Goal: Task Accomplishment & Management: Use online tool/utility

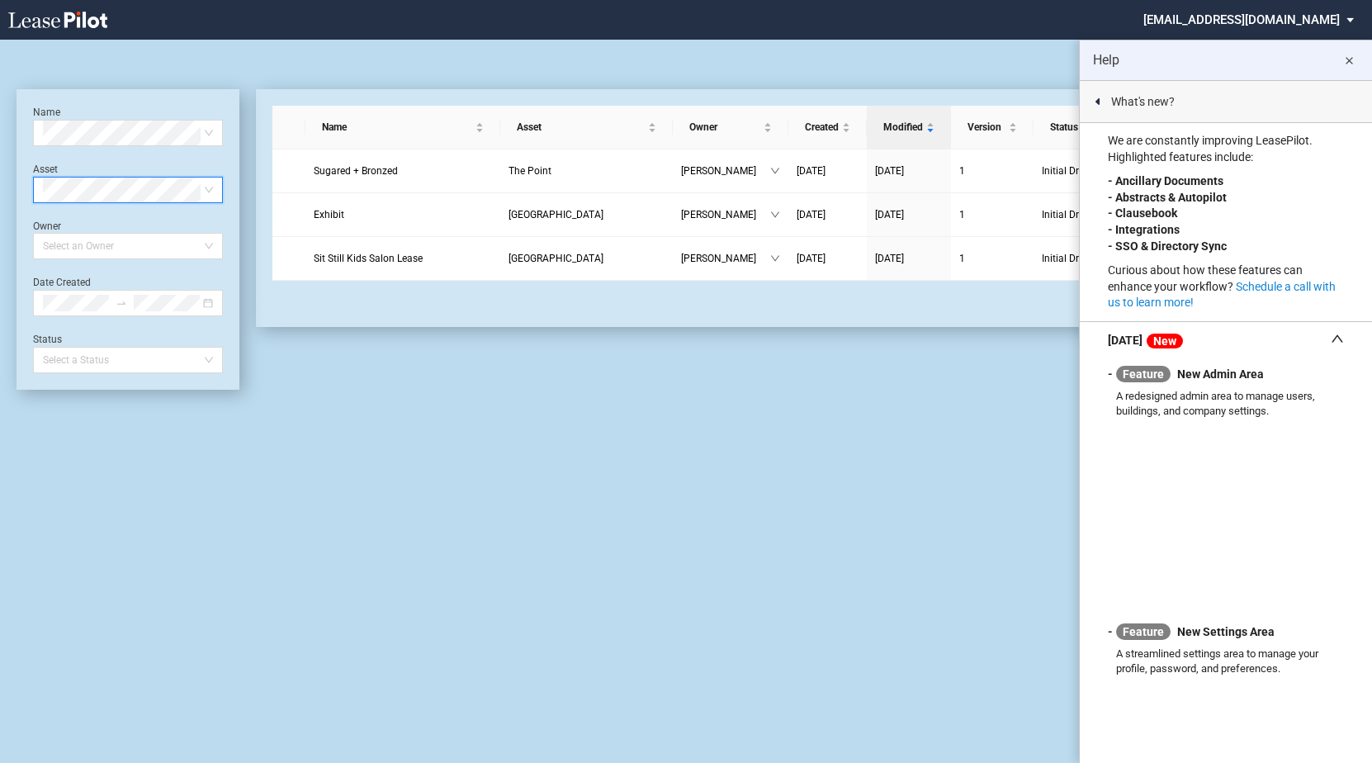
click at [776, 458] on div "Long Retail Lease Main Lease Blank Form Long Retail Lease [PERSON_NAME] Row Bla…" at bounding box center [686, 401] width 1372 height 723
click at [217, 195] on div "Select Asset" at bounding box center [128, 190] width 190 height 26
click at [1053, 67] on md-icon "close" at bounding box center [1349, 61] width 20 height 20
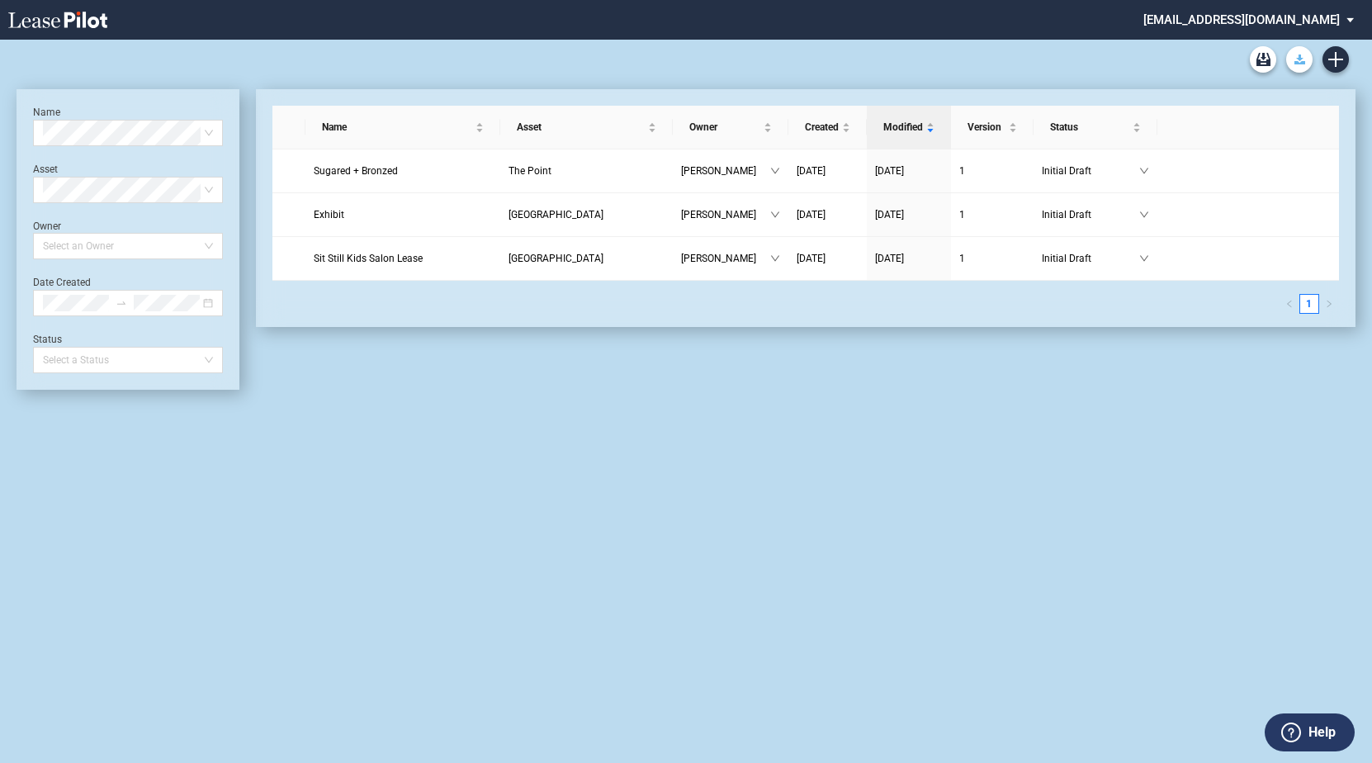
click at [1053, 59] on use "Download Blank Form" at bounding box center [1300, 59] width 11 height 10
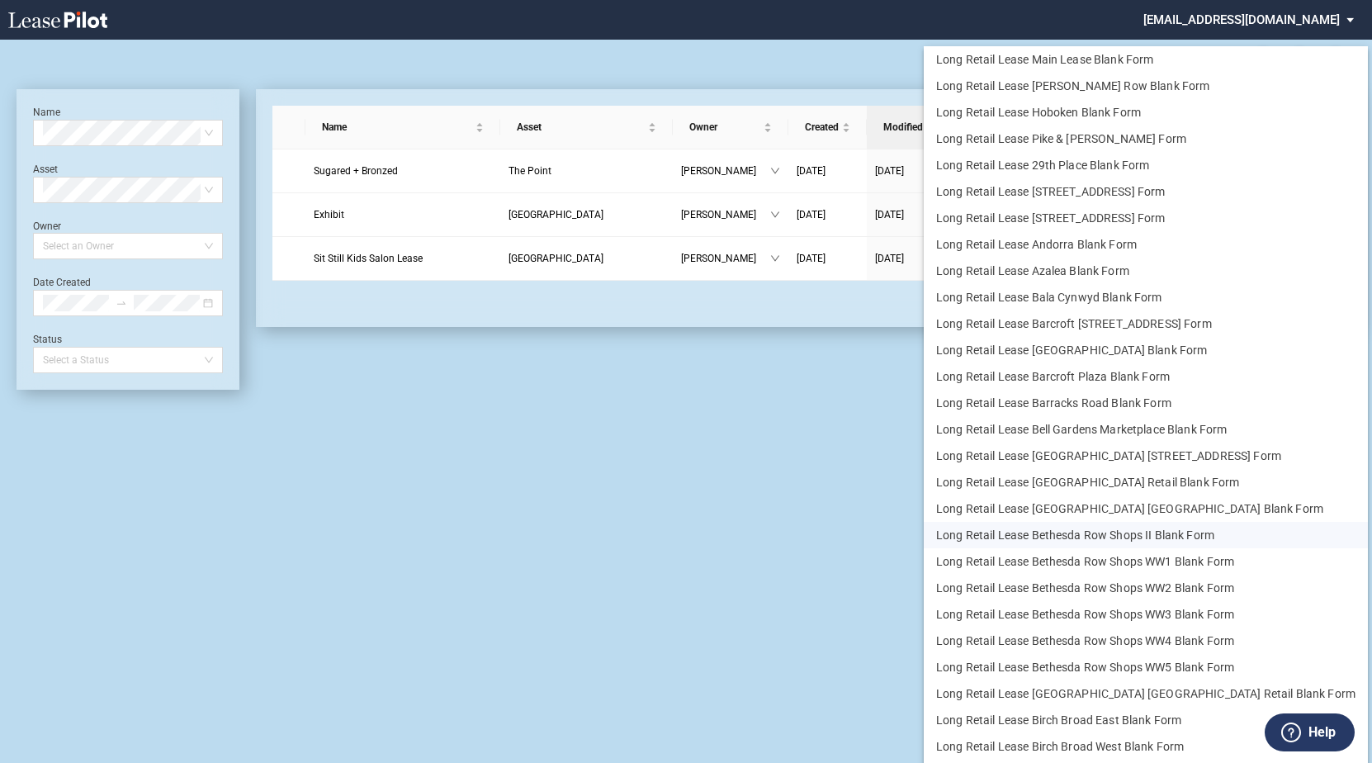
scroll to position [40, 0]
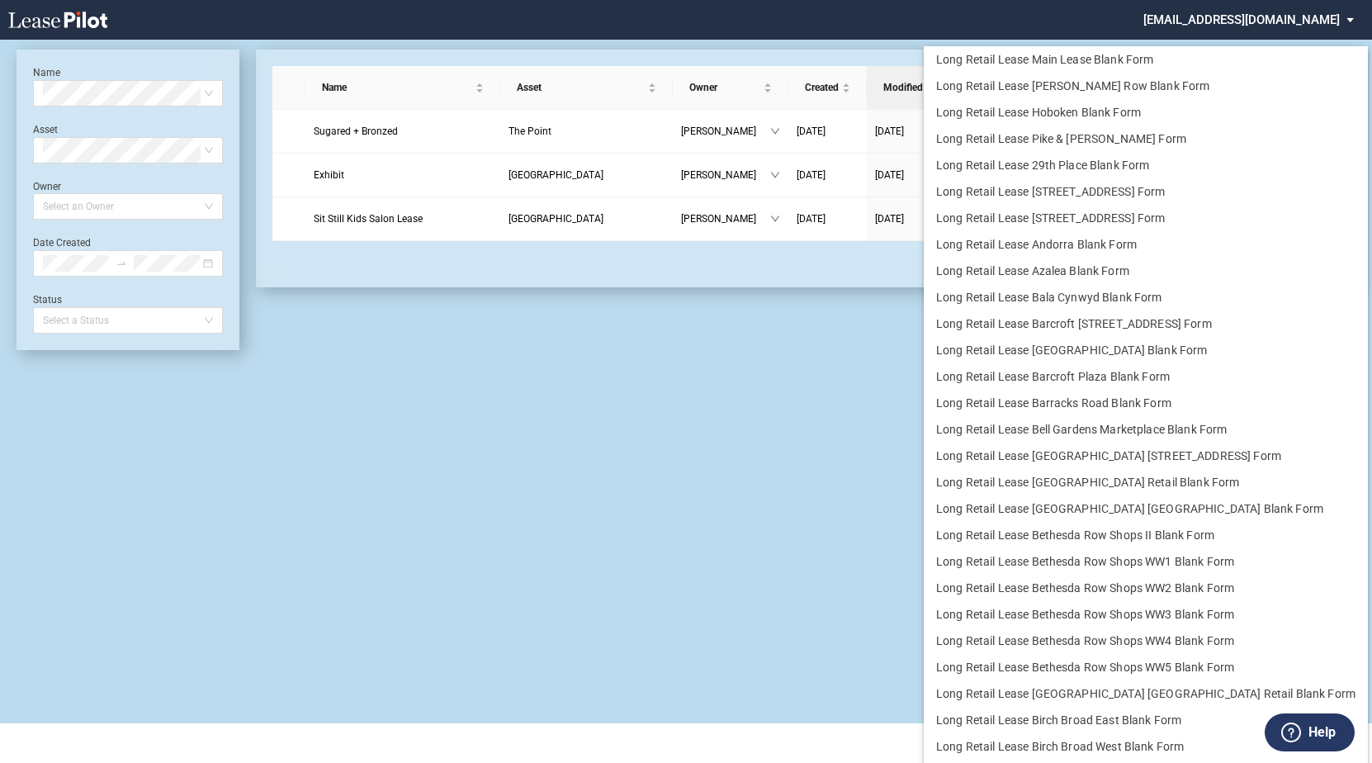
click at [660, 462] on md-backdrop at bounding box center [686, 381] width 1372 height 763
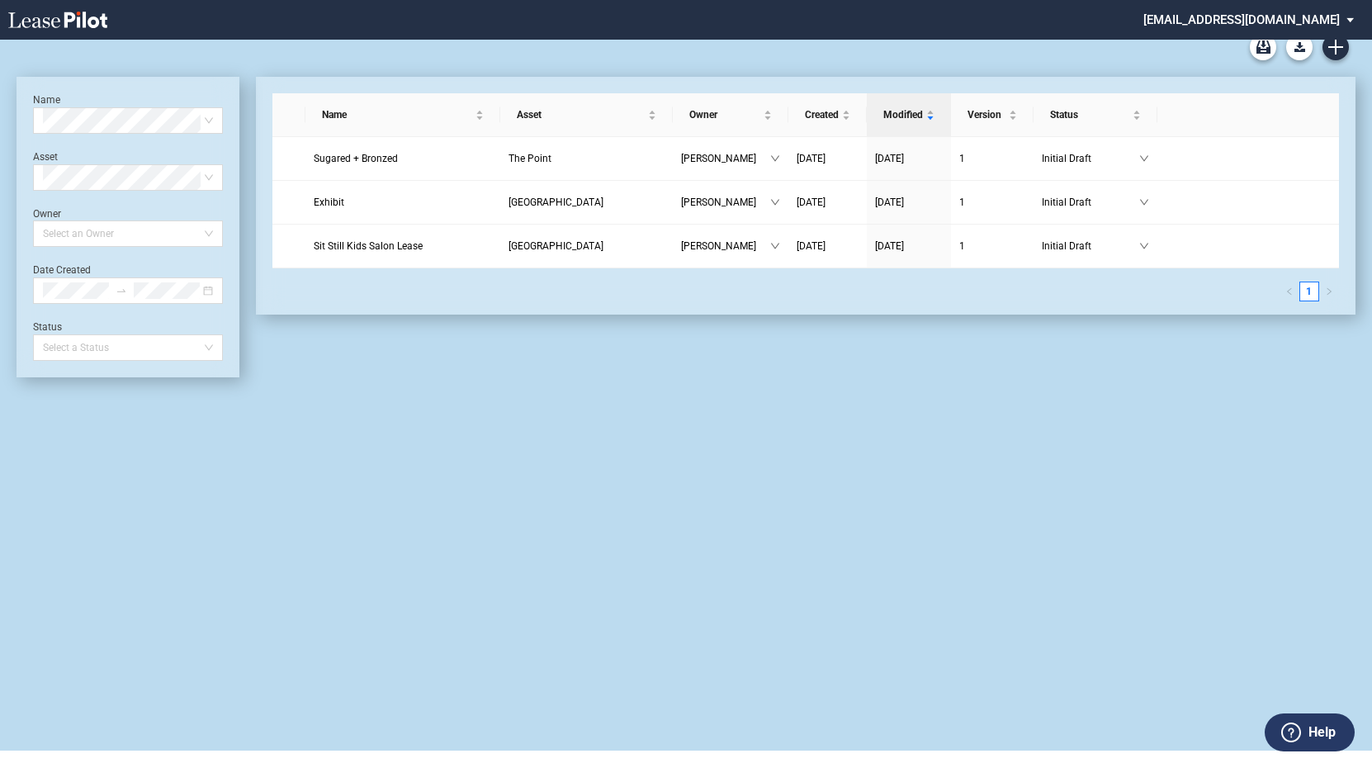
scroll to position [0, 0]
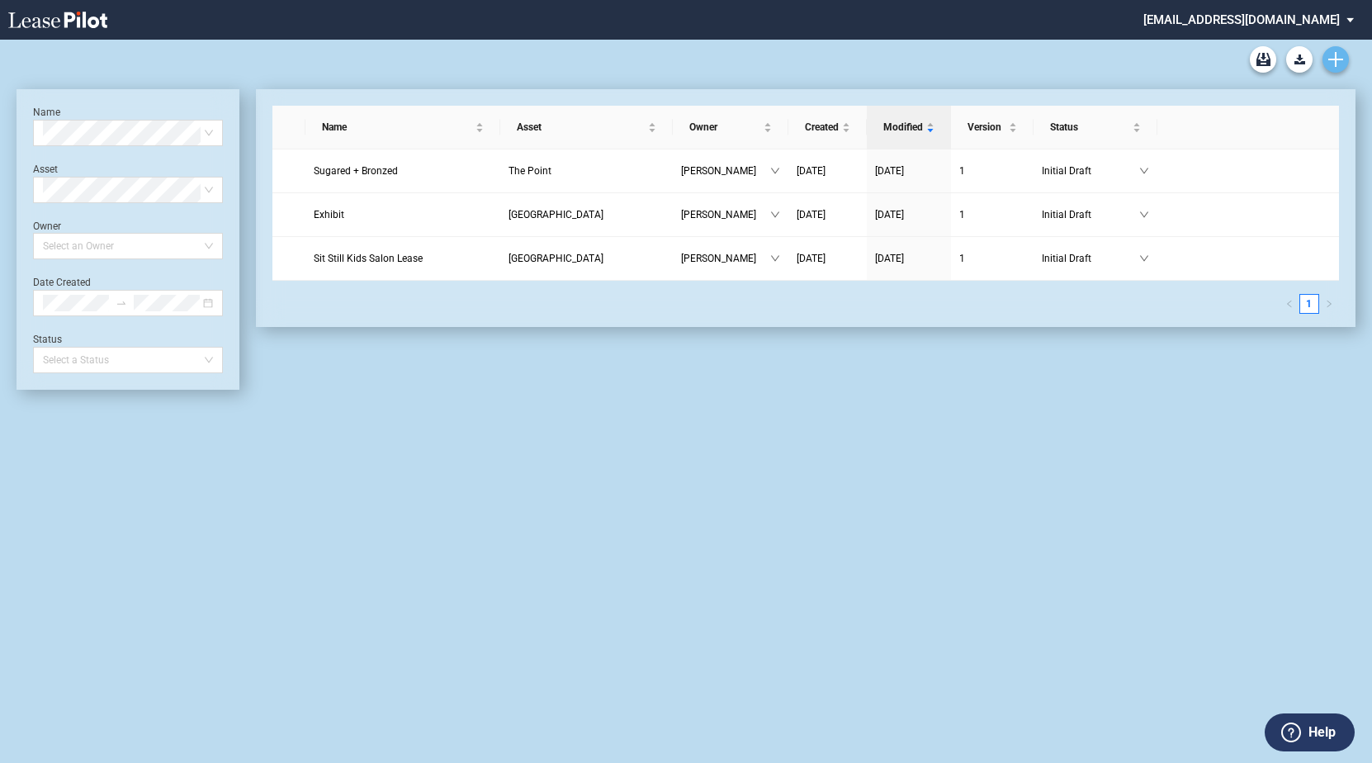
click at [1053, 61] on link "Create new document" at bounding box center [1336, 59] width 26 height 26
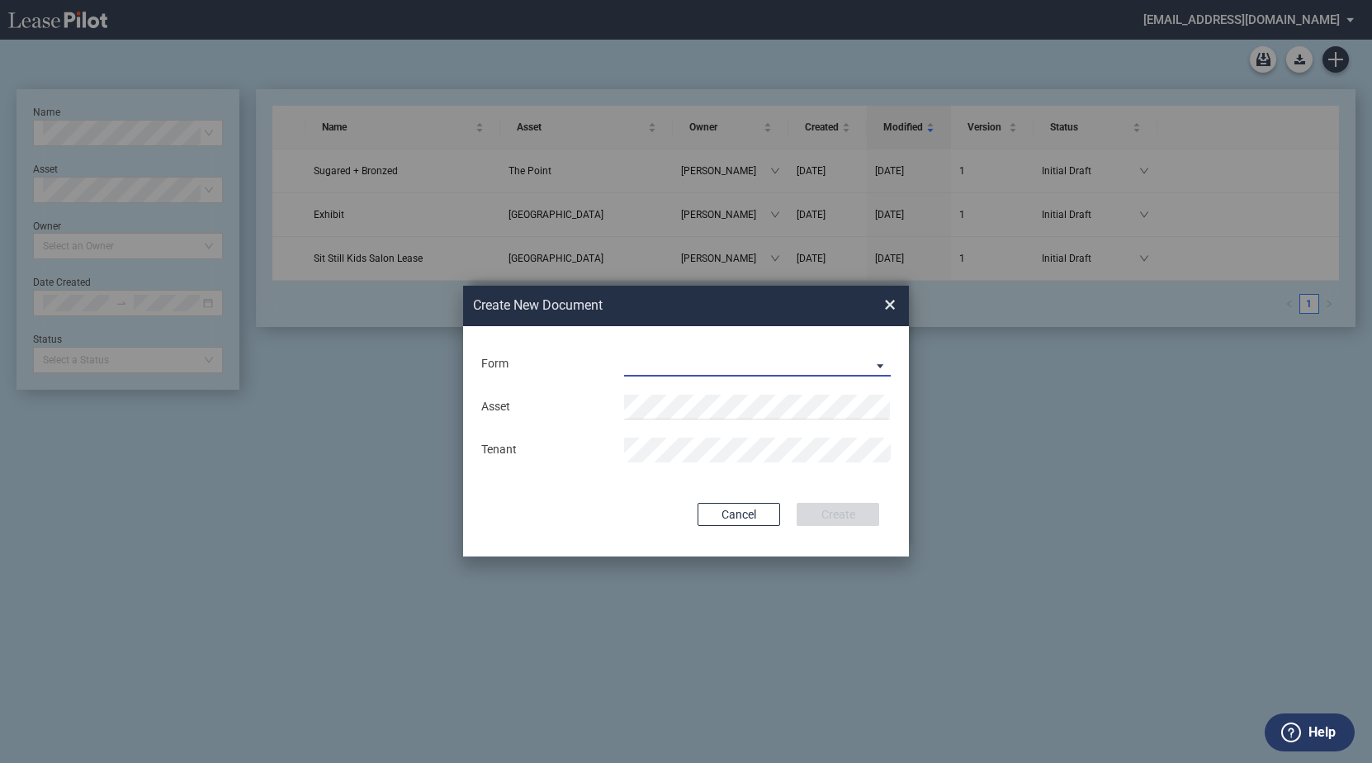
click at [886, 361] on md-select "Long Retail Lease Long Retail Lease Santana Row Long Retail Lease Hoboken Long …" at bounding box center [757, 364] width 267 height 25
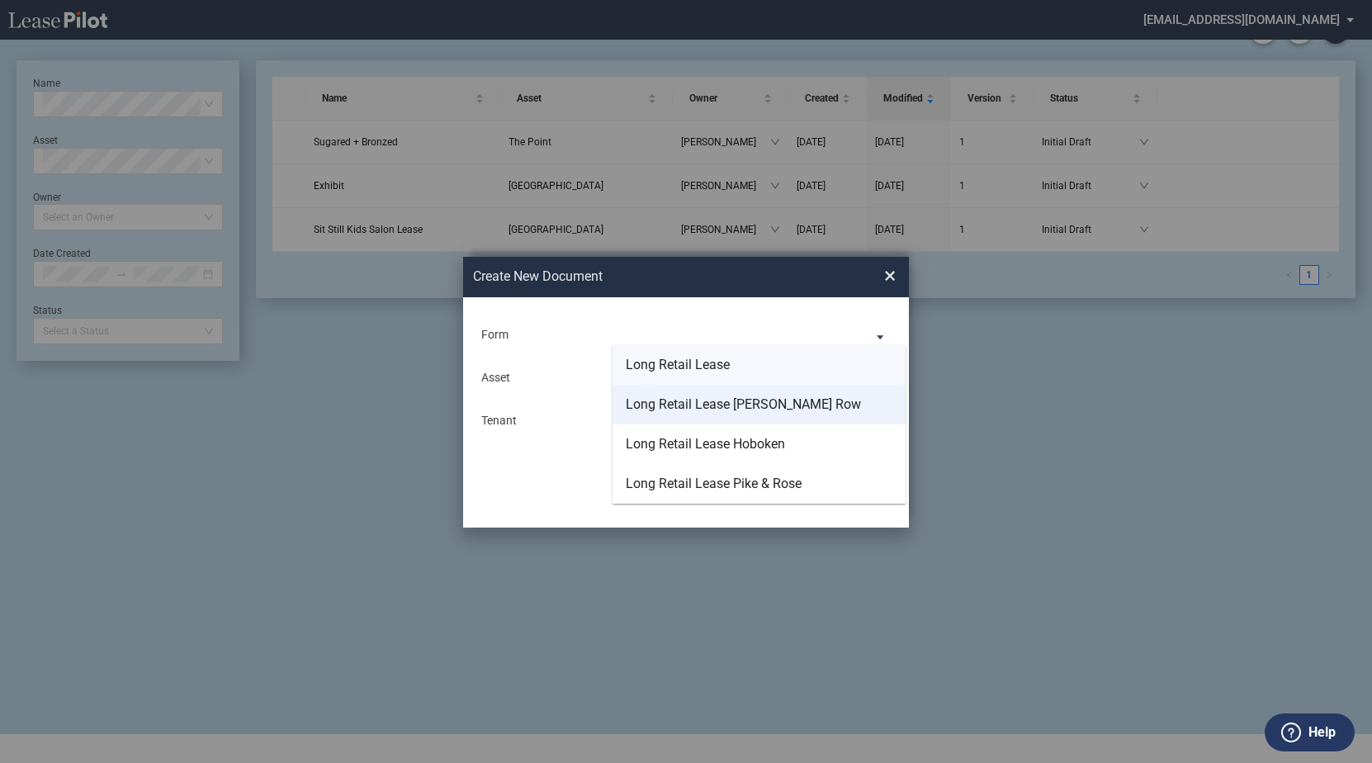
scroll to position [40, 0]
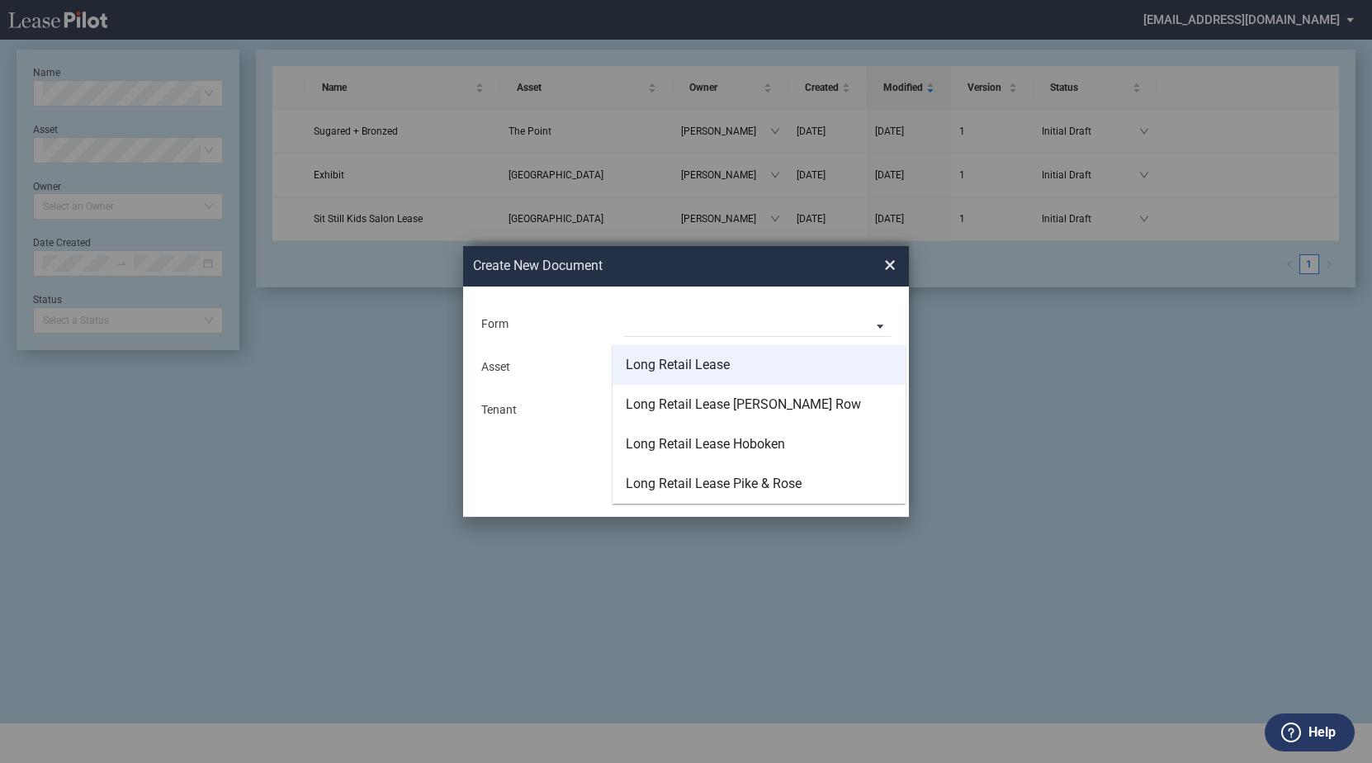
click at [789, 366] on md-option "Long Retail Lease" at bounding box center [759, 365] width 293 height 40
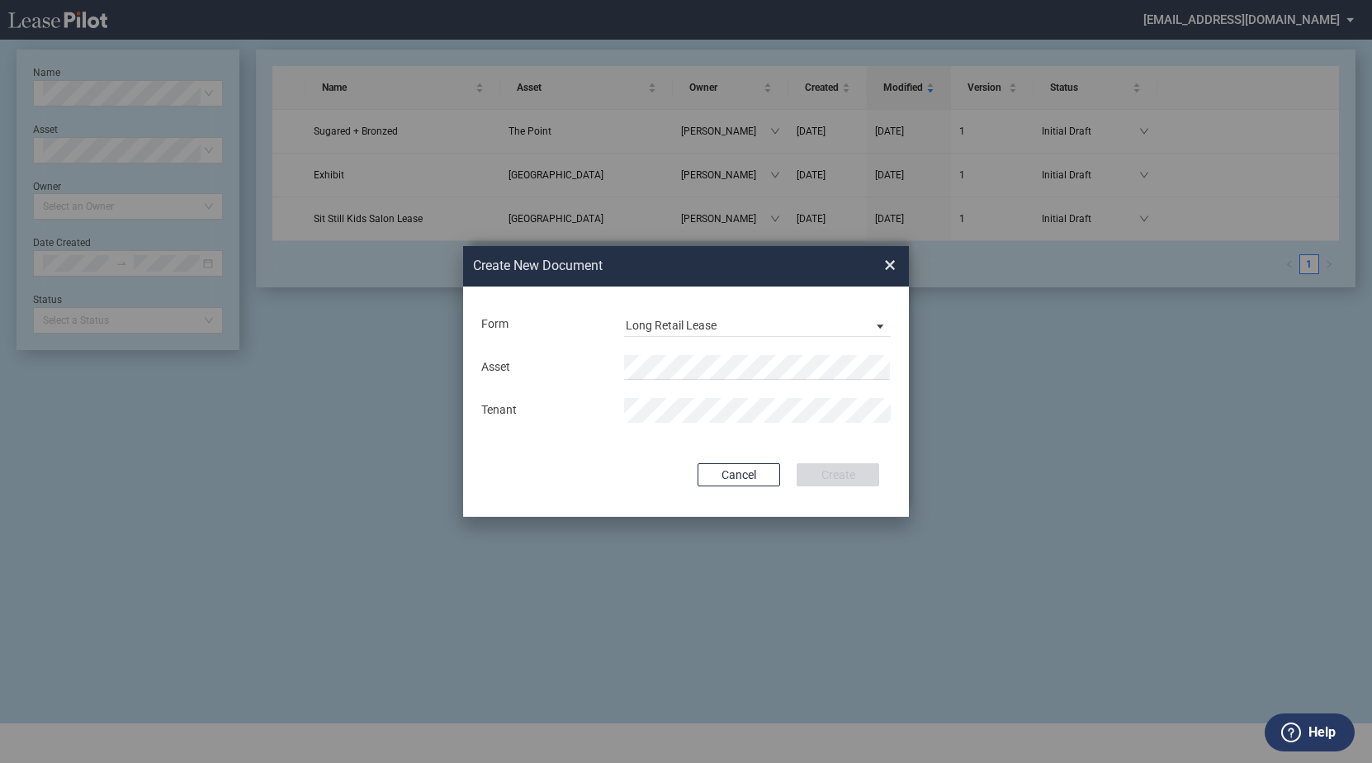
click at [732, 353] on md-input-container "Asset" at bounding box center [686, 367] width 413 height 28
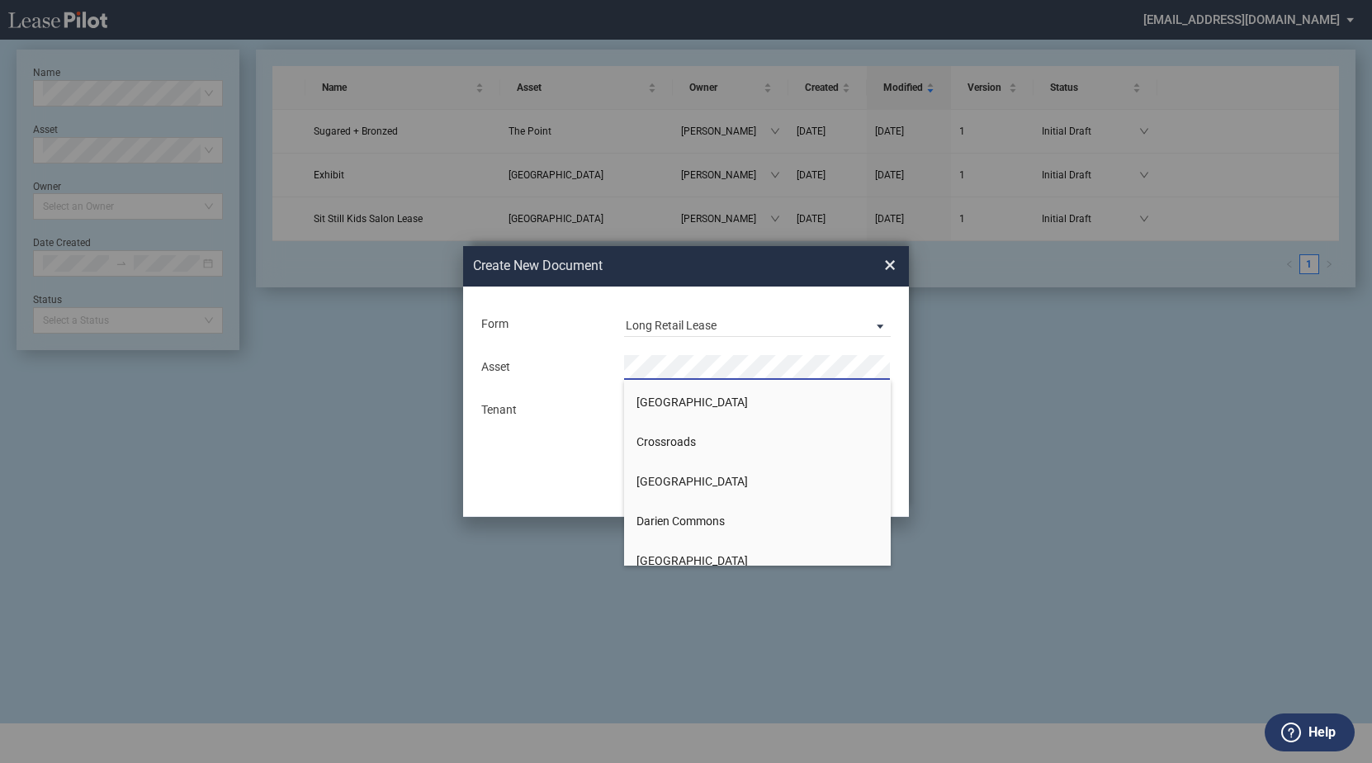
scroll to position [1651, 0]
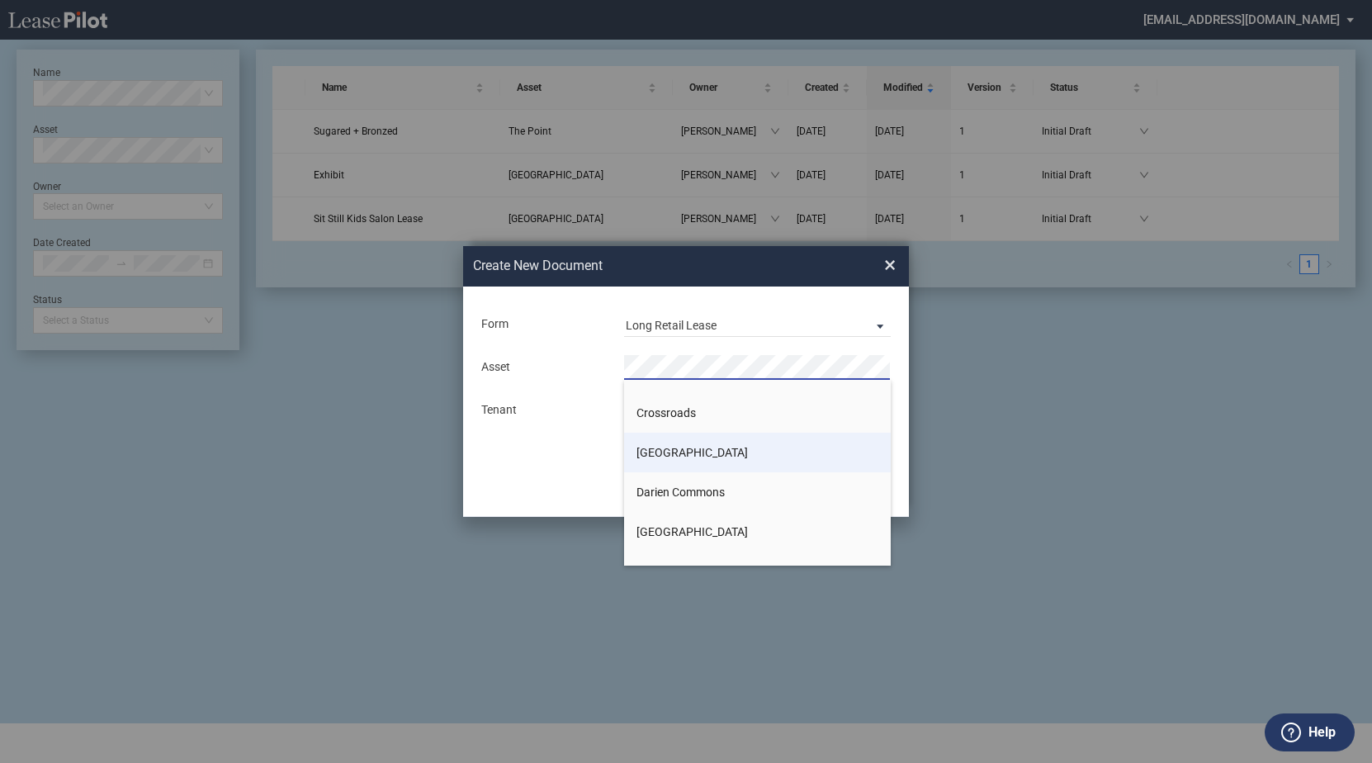
click at [691, 455] on span "Crow Canyon Commons" at bounding box center [692, 452] width 111 height 13
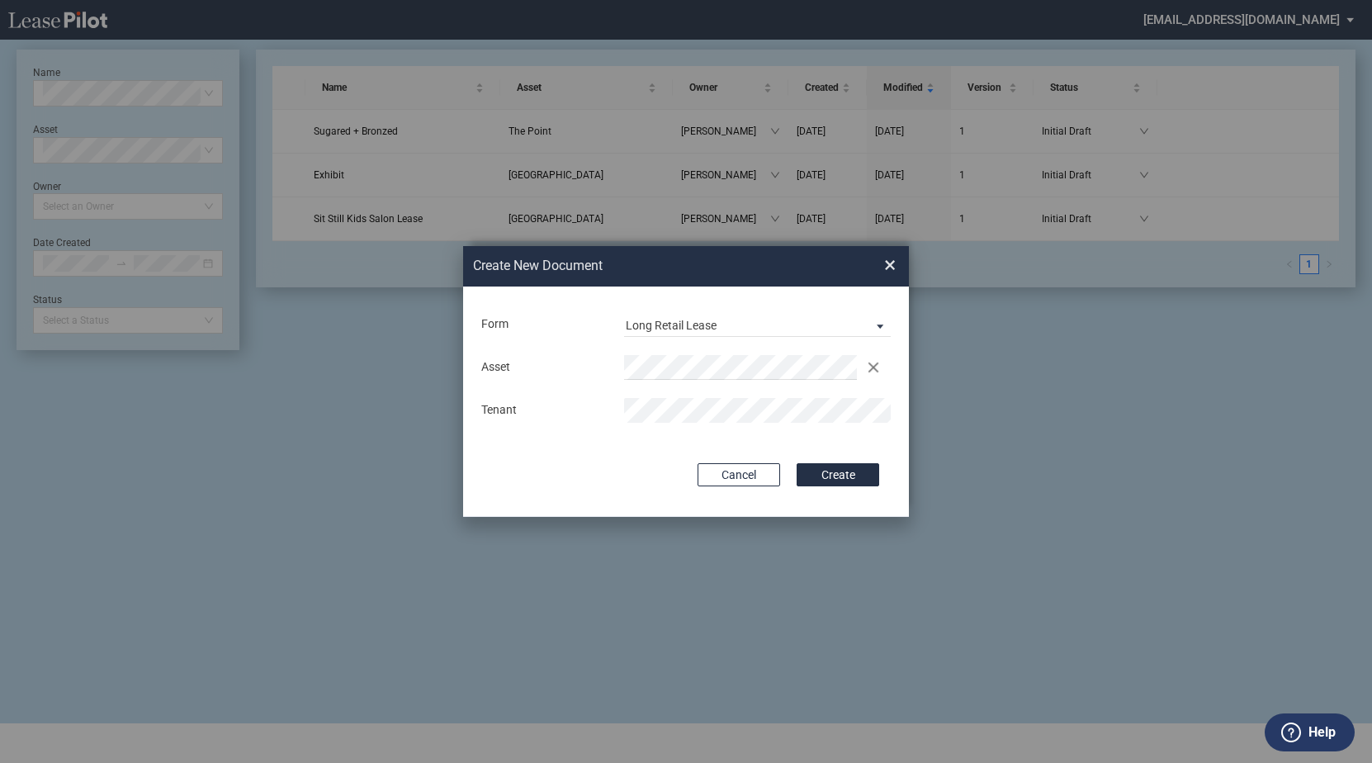
click at [839, 486] on div "Deal Type Retail Deal Type Retail Form Long Retail Lease Asset Clear Tenant Use…" at bounding box center [686, 402] width 446 height 230
click at [838, 471] on button "Create" at bounding box center [838, 474] width 83 height 23
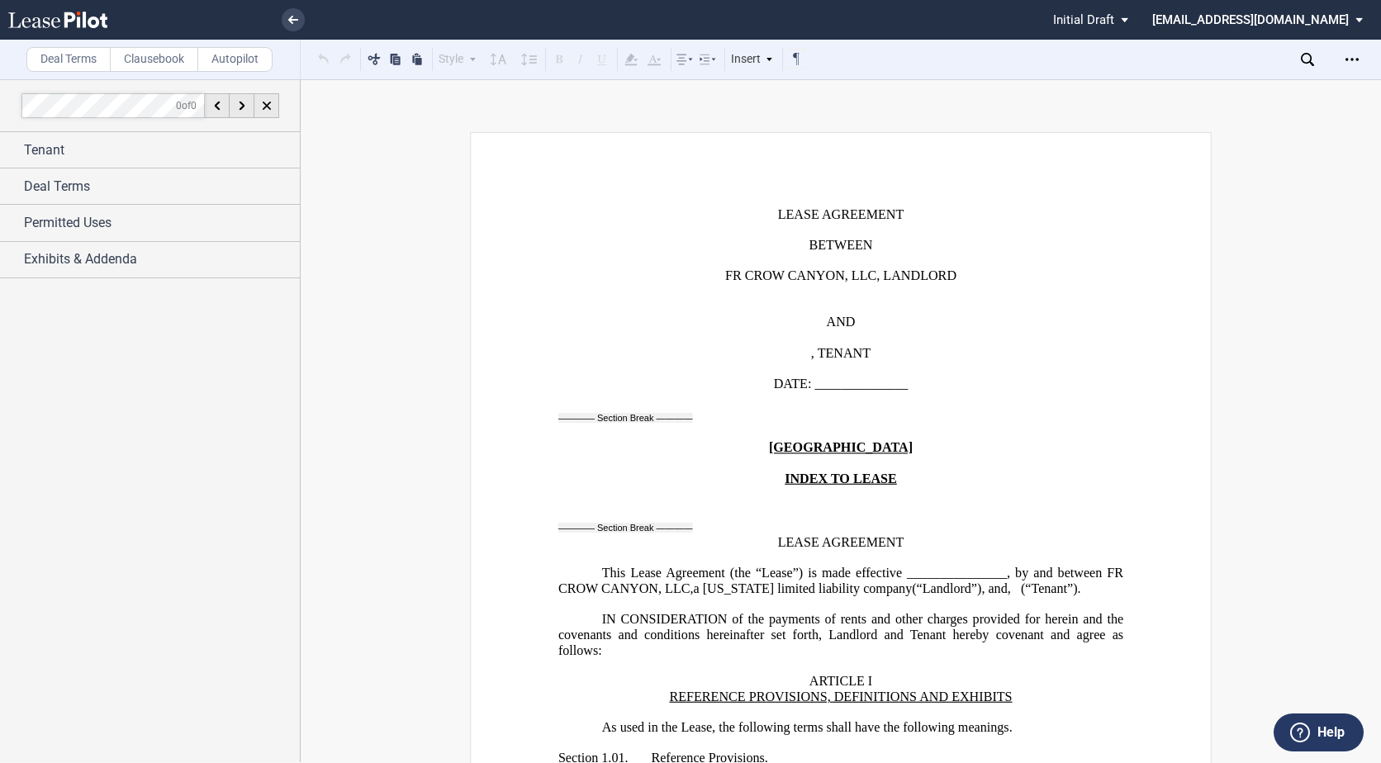
click at [165, 59] on label "Clausebook" at bounding box center [154, 59] width 88 height 25
click at [772, 66] on div "Insert" at bounding box center [752, 59] width 48 height 21
click at [1357, 63] on icon "Open Lease options menu" at bounding box center [1351, 59] width 13 height 13
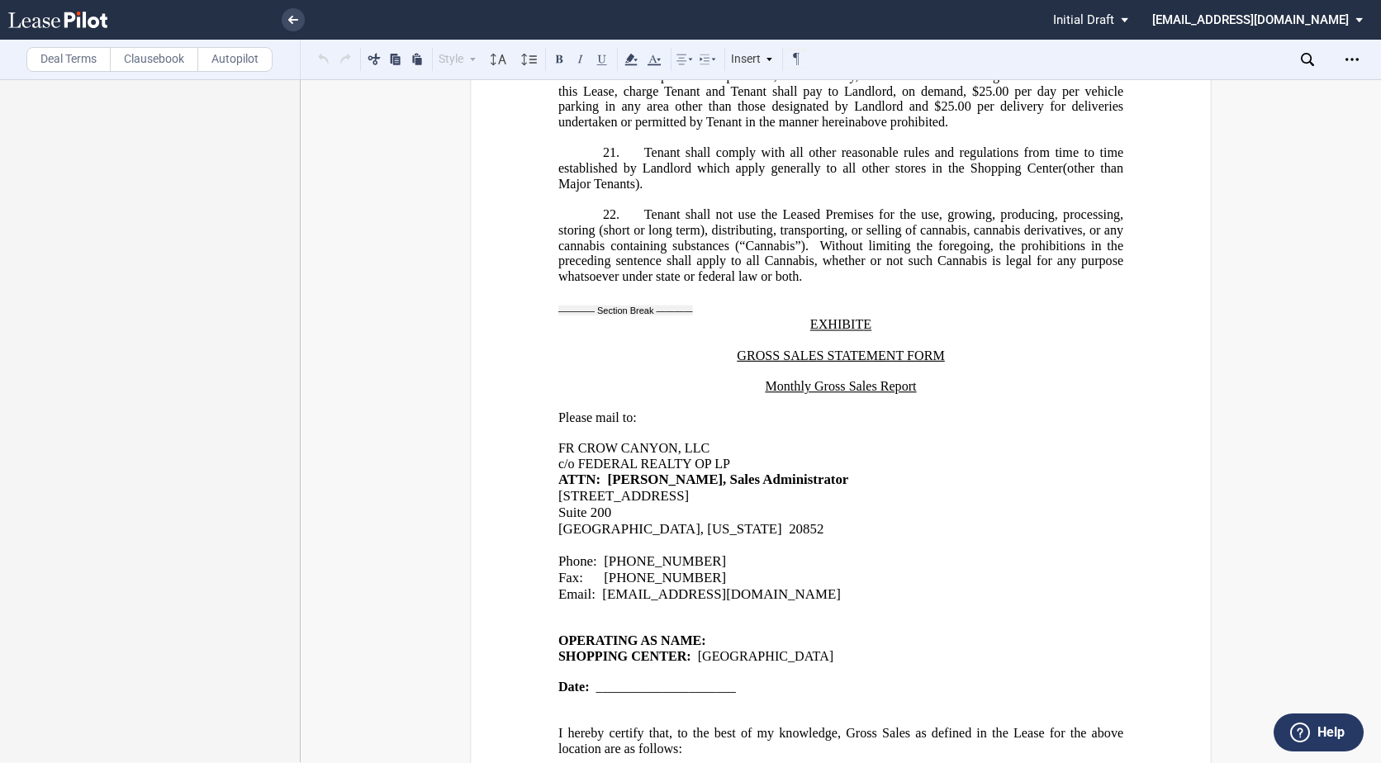
scroll to position [29830, 0]
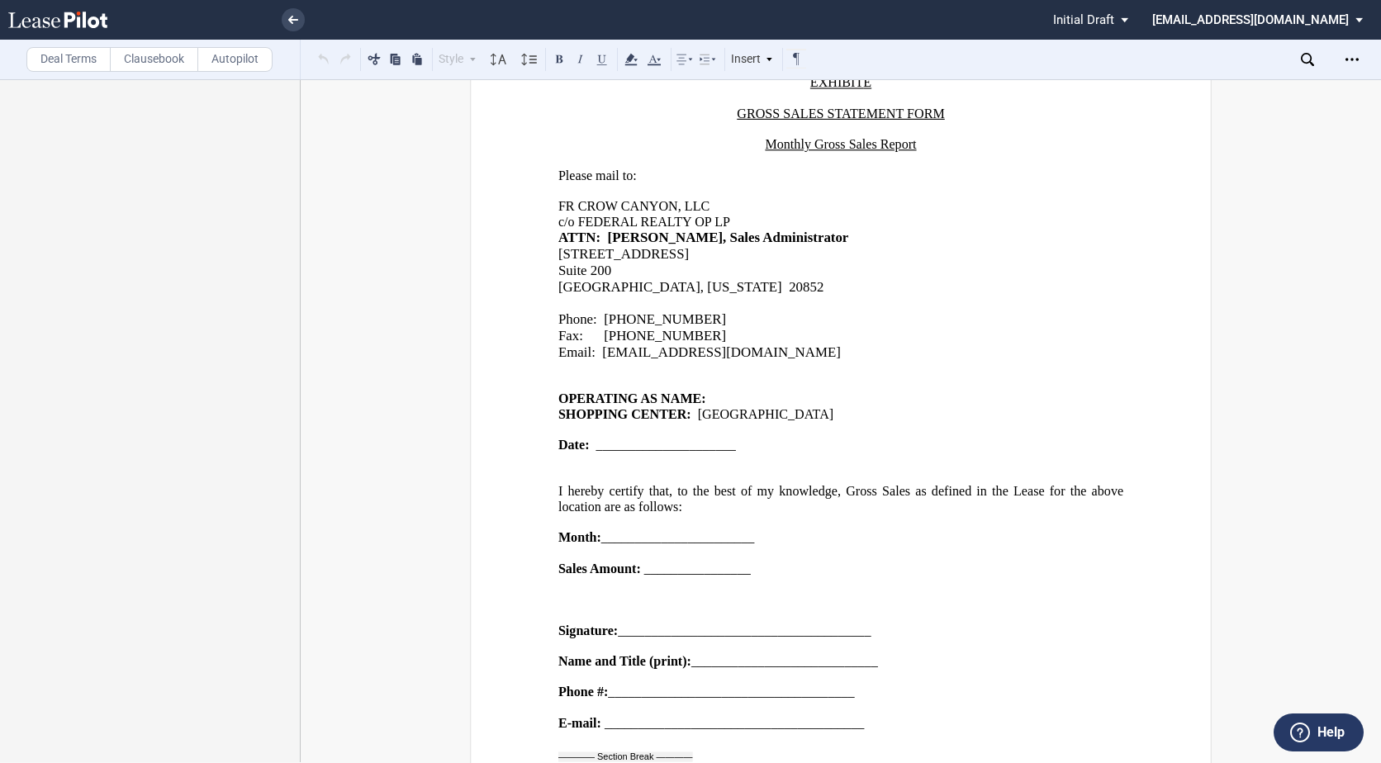
click at [1137, 19] on span "status: \a\aInitial Draft\a\a\a\a\a" at bounding box center [1127, 20] width 20 height 40
click at [800, 17] on md-backdrop at bounding box center [690, 381] width 1381 height 763
click at [85, 64] on label "Deal Terms" at bounding box center [68, 59] width 84 height 25
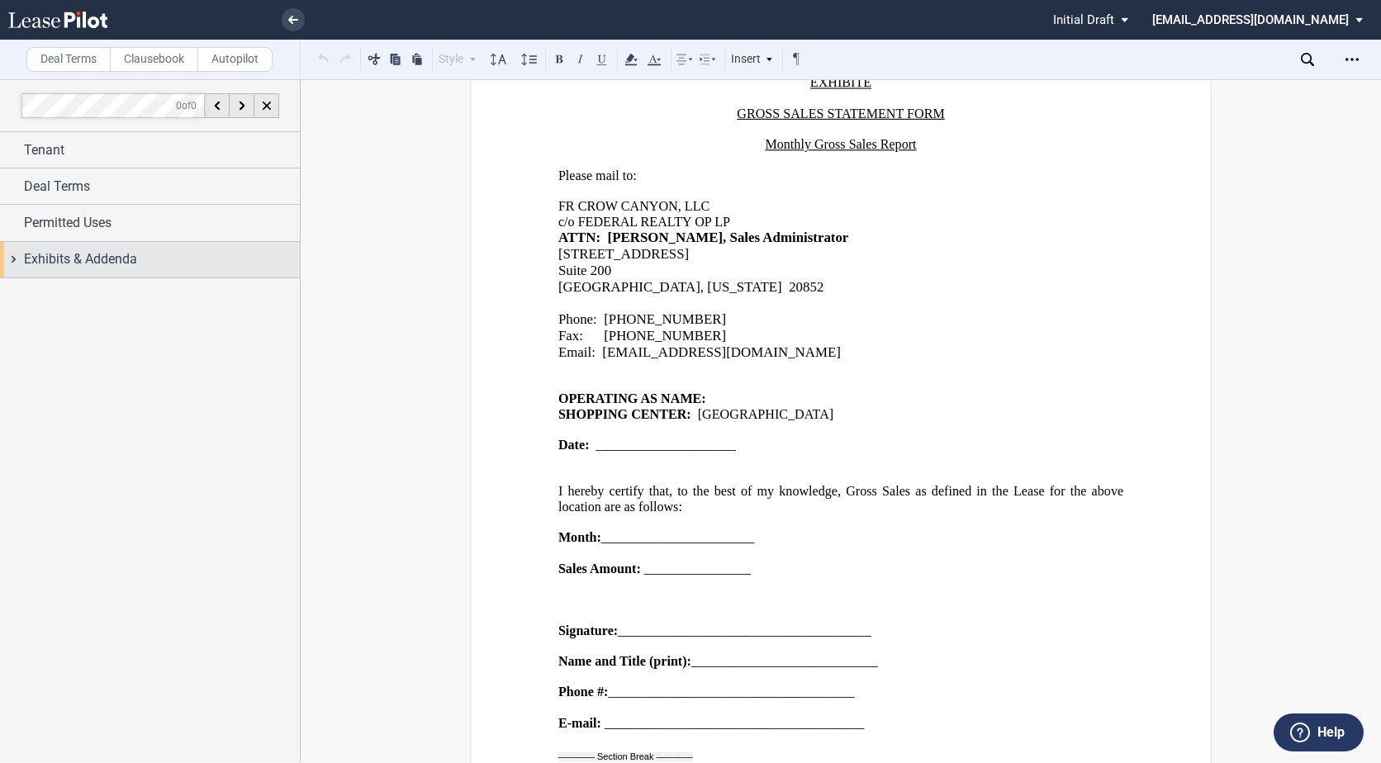
click at [130, 255] on span "Exhibits & Addenda" at bounding box center [80, 259] width 113 height 20
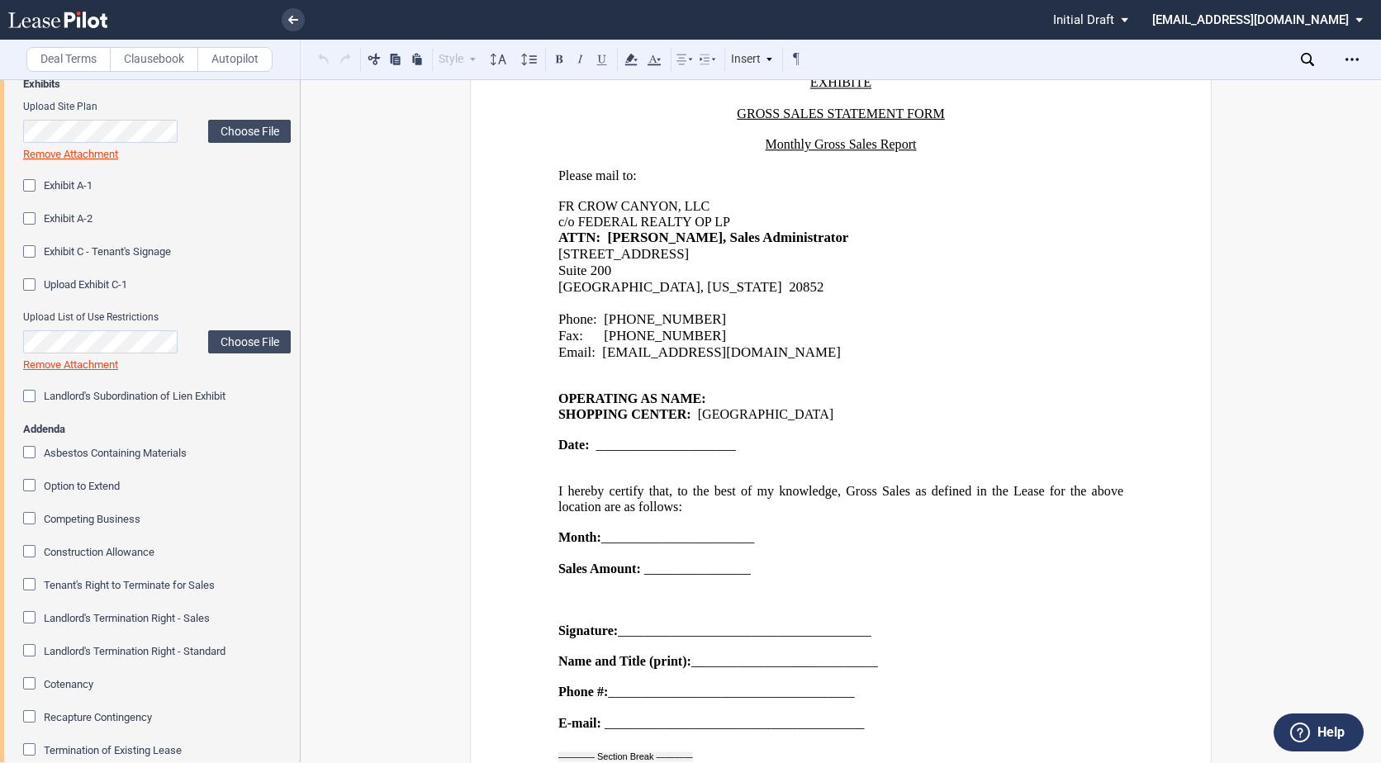
scroll to position [0, 0]
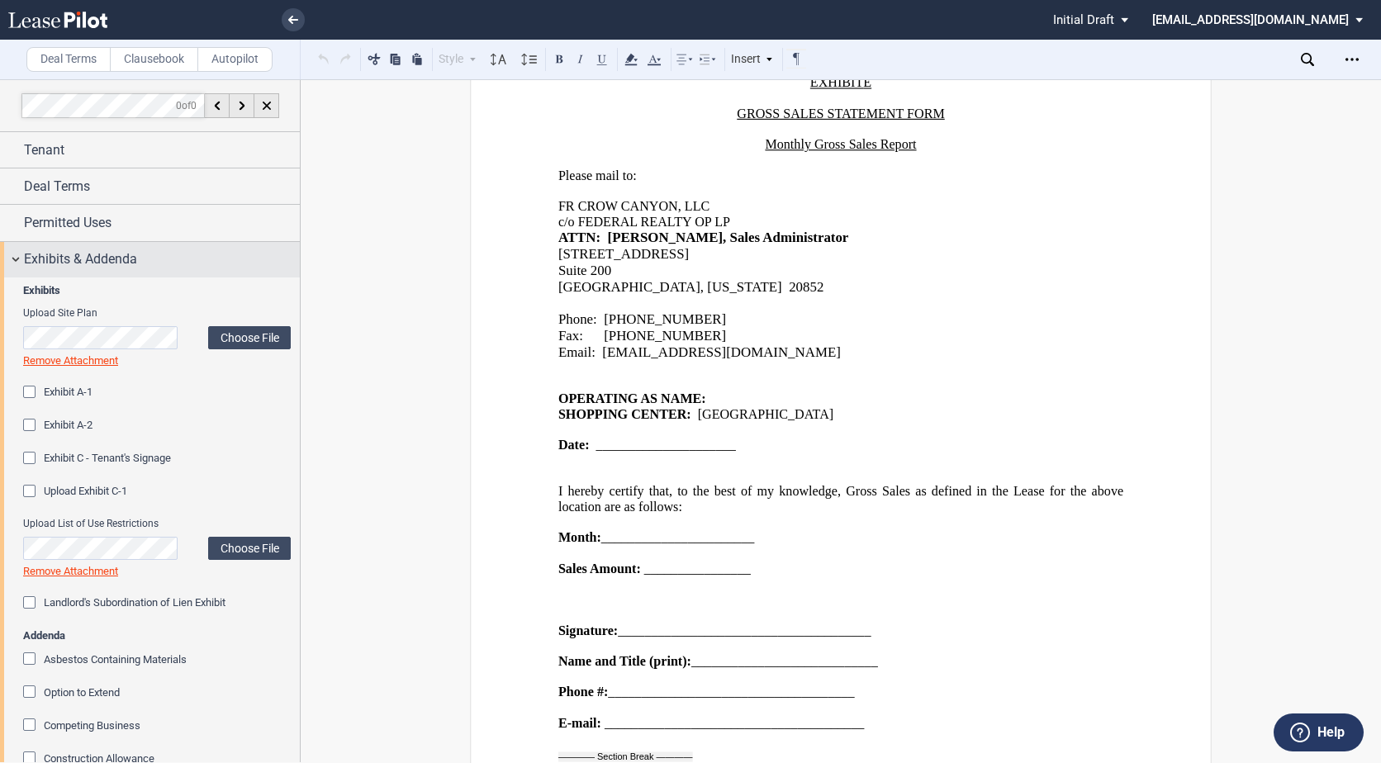
click at [12, 253] on div "Exhibits & Addenda" at bounding box center [150, 260] width 300 height 36
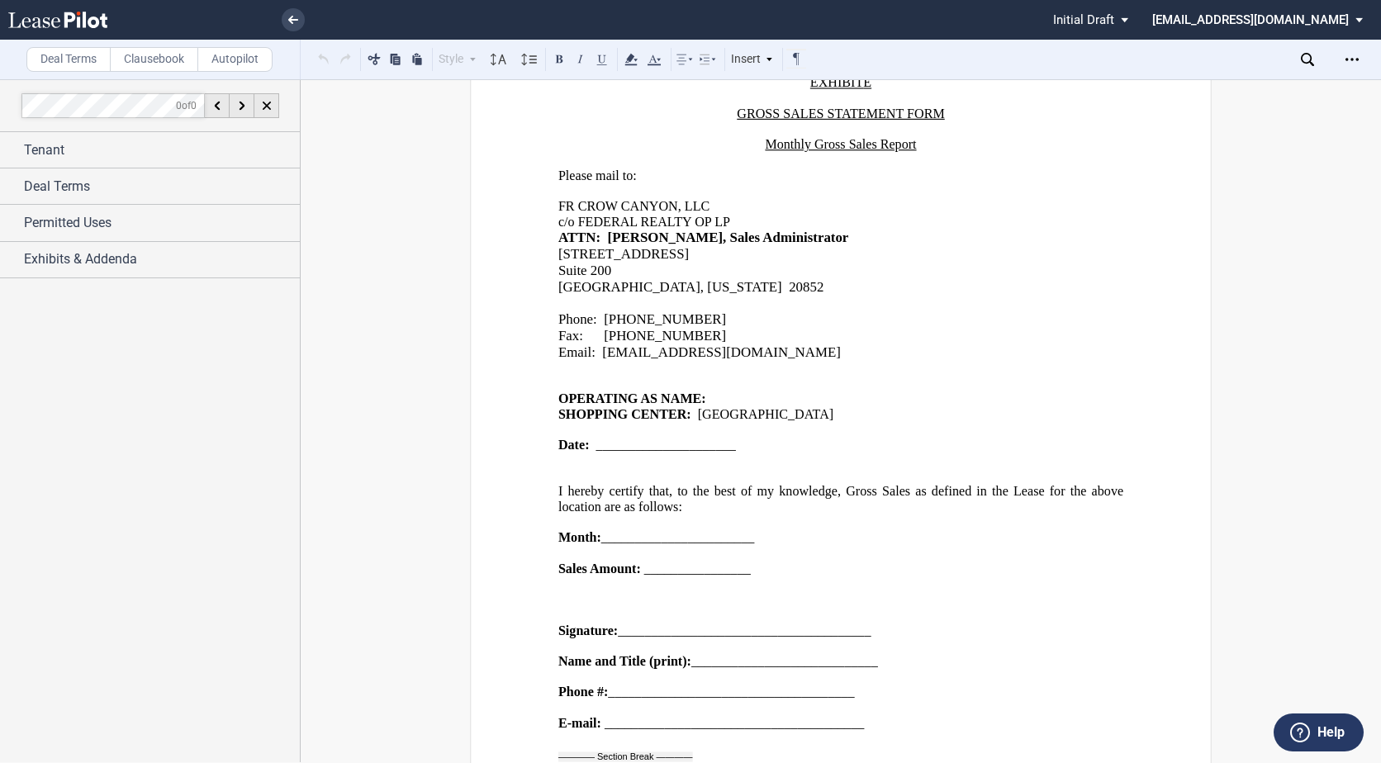
click at [1137, 17] on span "status: \a\aInitial Draft\a\a\a\a\a" at bounding box center [1127, 20] width 20 height 40
click at [329, 192] on md-backdrop at bounding box center [690, 381] width 1381 height 763
click at [285, 17] on link at bounding box center [293, 19] width 23 height 23
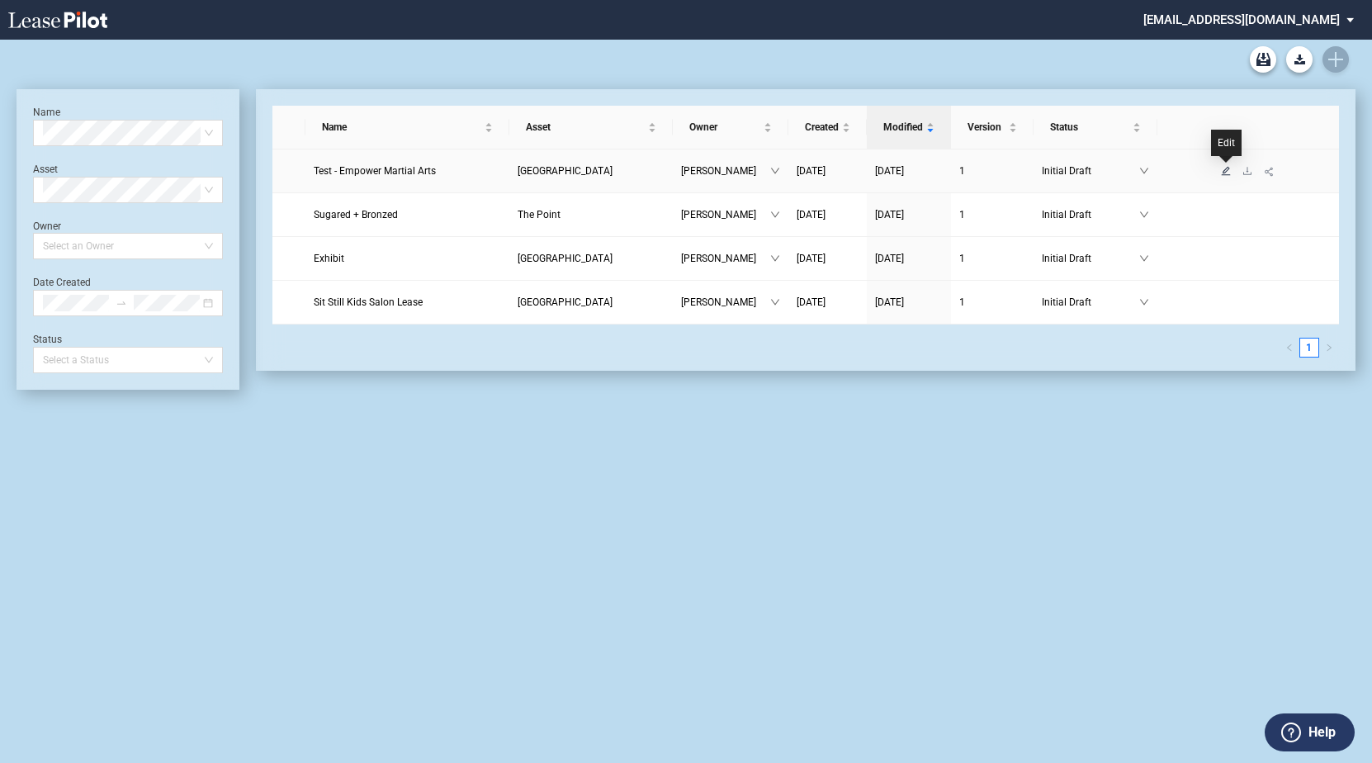
click at [1229, 174] on icon "edit" at bounding box center [1226, 171] width 10 height 10
click at [1225, 149] on div "Edit" at bounding box center [1226, 143] width 31 height 26
click at [1226, 178] on td at bounding box center [1249, 171] width 182 height 44
click at [1145, 170] on icon "down" at bounding box center [1144, 171] width 10 height 10
click at [1146, 170] on icon "down" at bounding box center [1144, 171] width 10 height 10
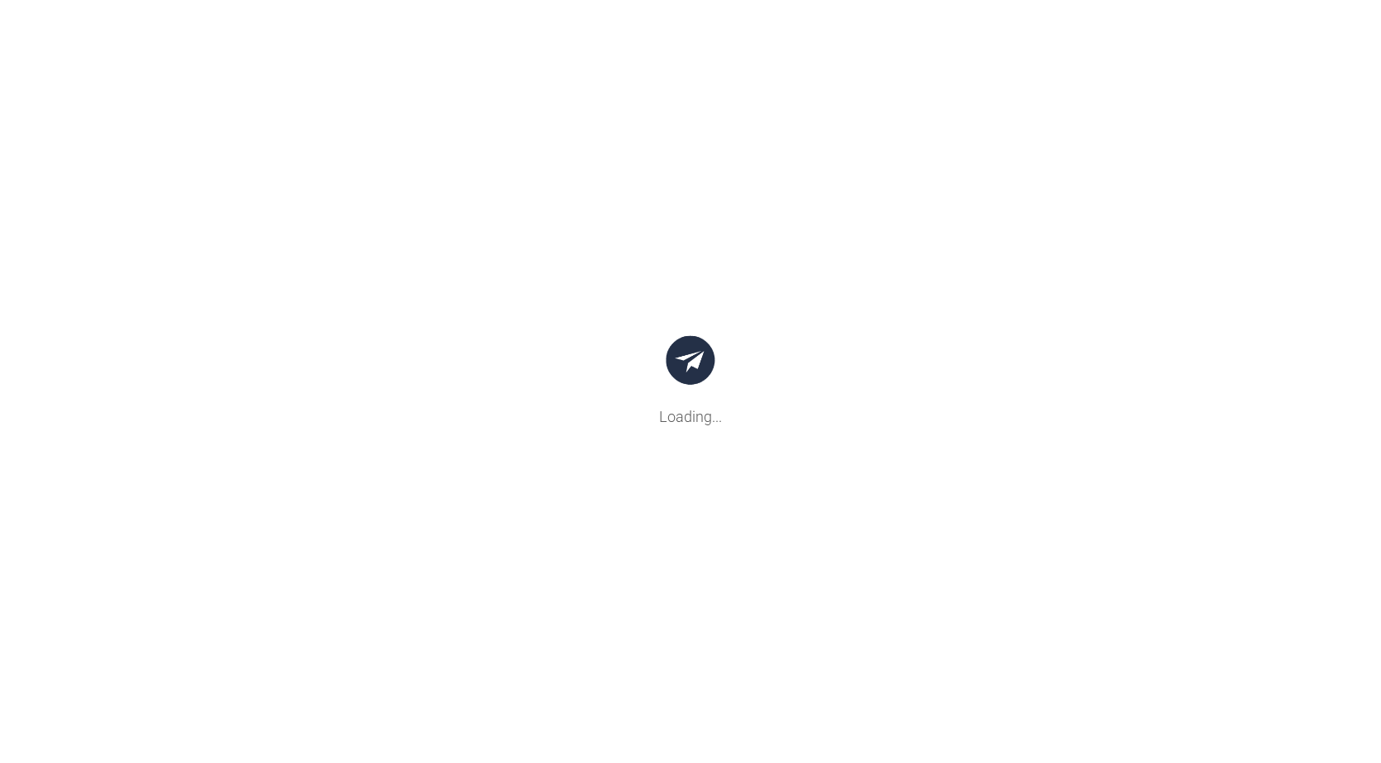
drag, startPoint x: 0, startPoint y: 0, endPoint x: 136, endPoint y: 154, distance: 205.9
click at [136, 154] on body ".bocls-1{fill:#26354a;fill-rule:evenodd} Loading... {{warning.title}} × {{proce…" at bounding box center [690, 381] width 1381 height 763
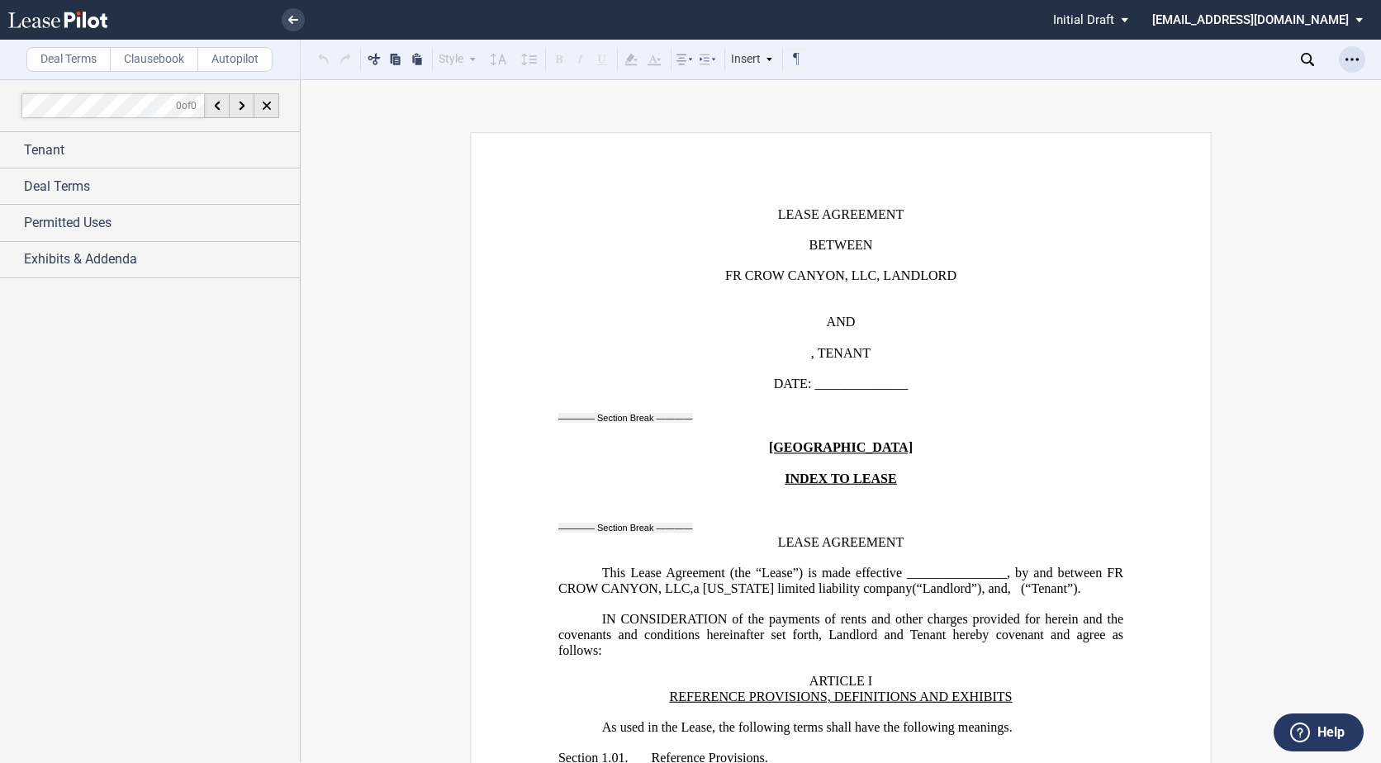
click at [1348, 59] on use "Open Lease options menu" at bounding box center [1351, 59] width 13 height 2
